Goal: Find specific page/section: Find specific page/section

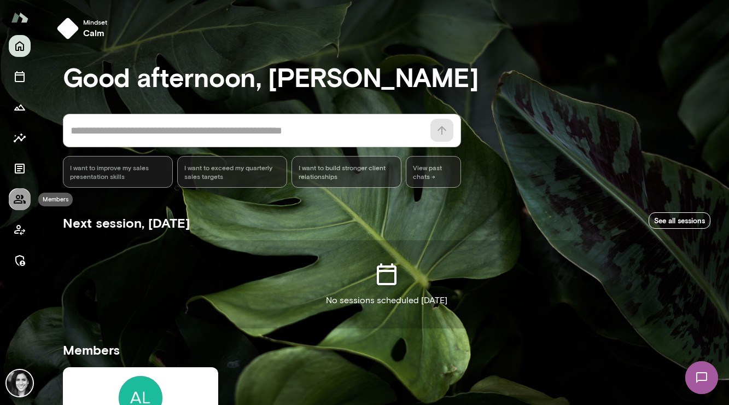
click at [16, 193] on icon "Members" at bounding box center [19, 199] width 13 height 13
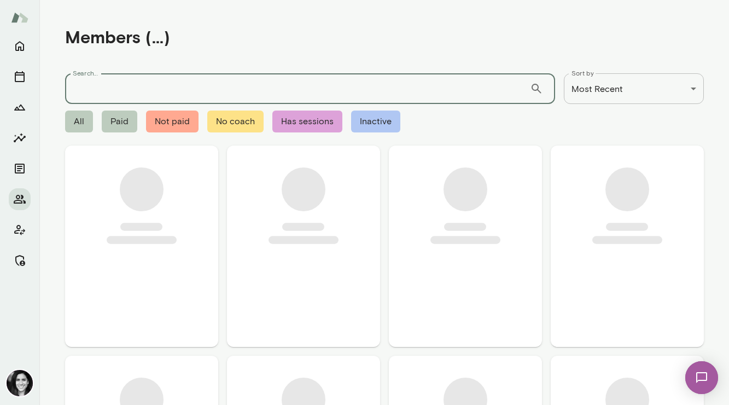
click at [101, 93] on input "Search..." at bounding box center [297, 88] width 465 height 31
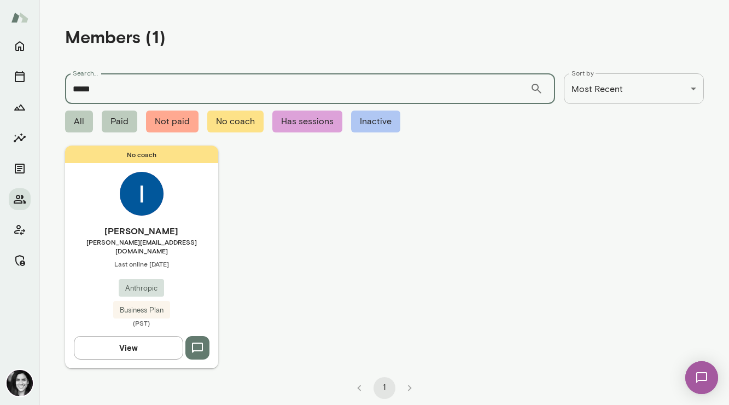
type input "*****"
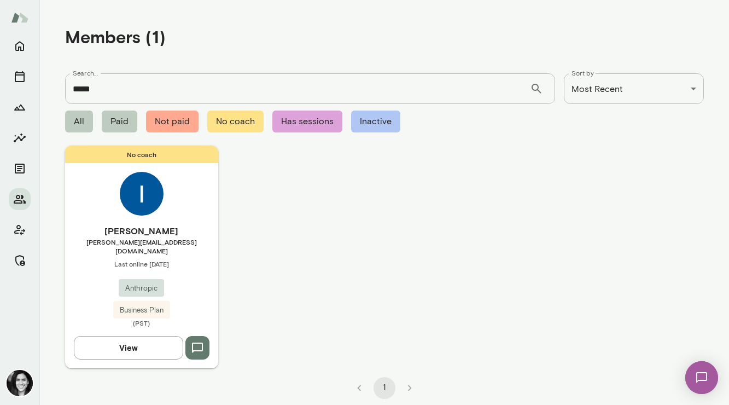
click at [132, 203] on img at bounding box center [142, 194] width 44 height 44
